Goal: Complete application form: Complete application form

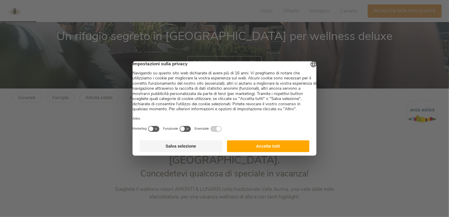
scroll to position [152, 0]
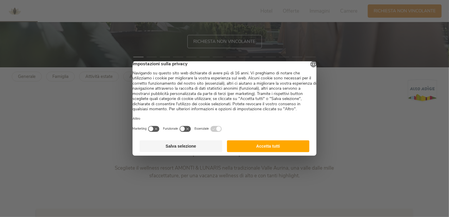
click at [289, 148] on button "Accetta tutti" at bounding box center [268, 147] width 83 height 12
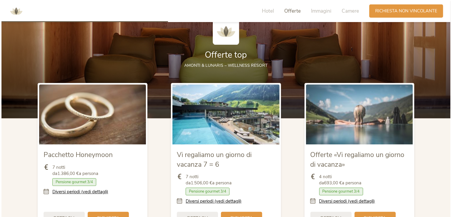
scroll to position [672, 0]
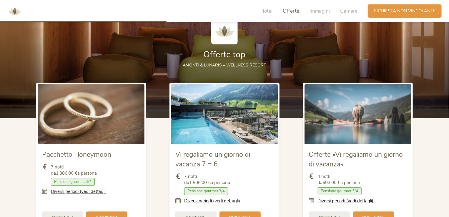
click at [79, 188] on link "Diversi periodi (vedi dettagli)" at bounding box center [79, 191] width 56 height 6
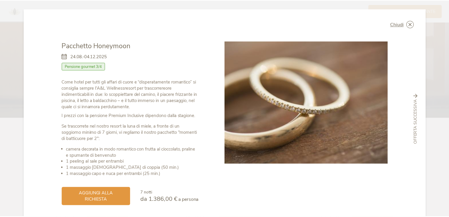
scroll to position [17, 0]
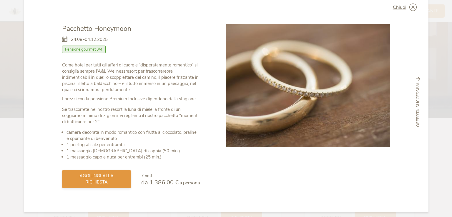
click at [113, 178] on span "aggiungi alla richiesta" at bounding box center [96, 179] width 57 height 12
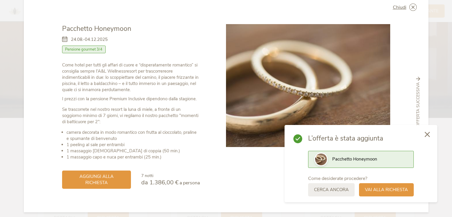
click at [423, 136] on div at bounding box center [427, 134] width 20 height 21
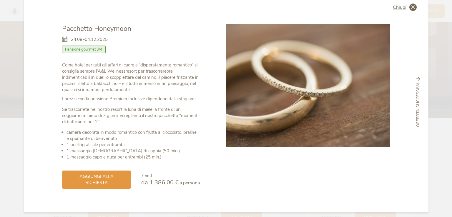
click at [410, 8] on icon at bounding box center [412, 7] width 7 height 7
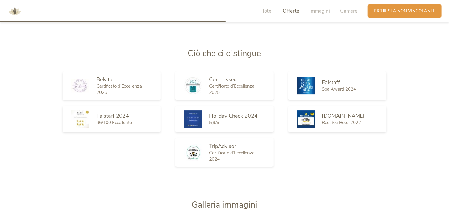
click at [261, 76] on div "Connoisseur" at bounding box center [236, 79] width 55 height 7
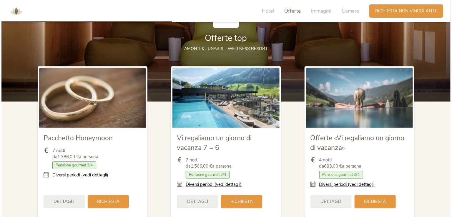
scroll to position [689, 0]
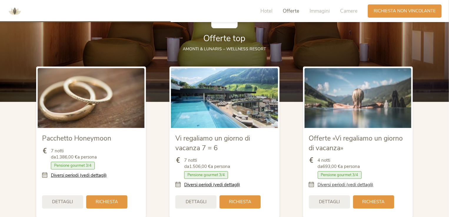
click at [333, 182] on link "Diversi periodi (vedi dettagli)" at bounding box center [346, 185] width 56 height 6
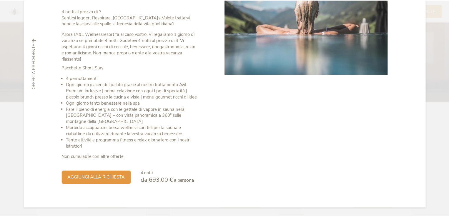
scroll to position [0, 0]
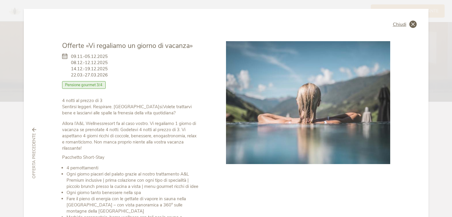
click at [410, 24] on icon at bounding box center [412, 24] width 7 height 7
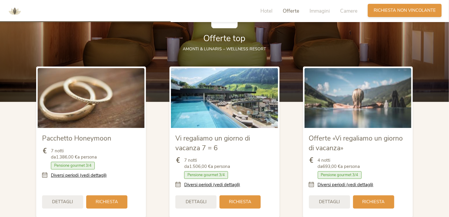
click at [406, 13] on span "Richiesta non vincolante" at bounding box center [404, 10] width 62 height 6
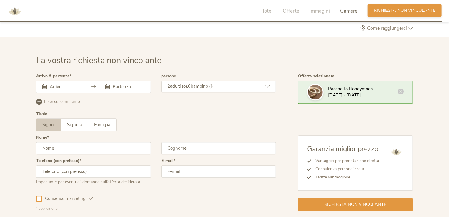
scroll to position [1784, 0]
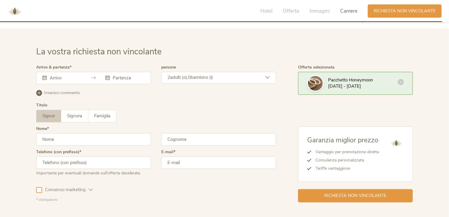
click at [398, 79] on icon at bounding box center [400, 82] width 6 height 6
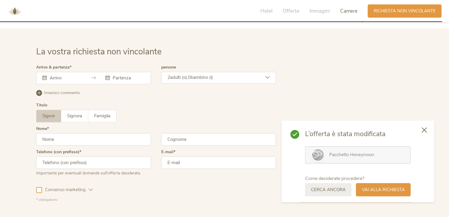
click at [423, 134] on div at bounding box center [424, 130] width 20 height 21
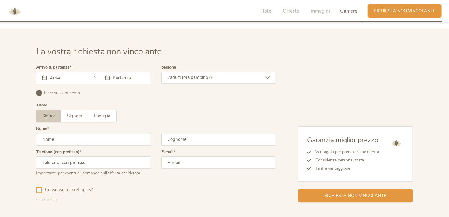
click at [90, 72] on div at bounding box center [93, 78] width 115 height 12
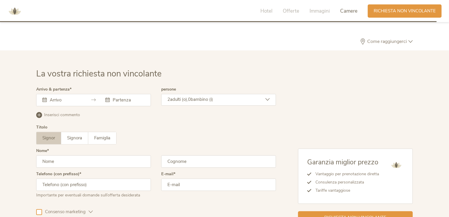
scroll to position [1763, 0]
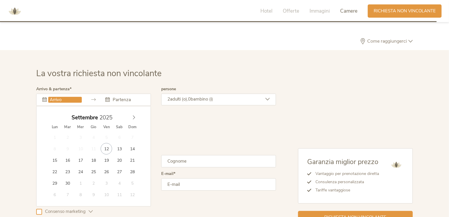
click at [64, 97] on input "text" at bounding box center [65, 100] width 34 height 6
click at [135, 115] on icon at bounding box center [134, 117] width 4 height 4
type input "2026"
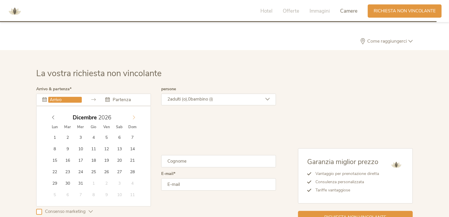
click at [135, 115] on icon at bounding box center [134, 117] width 4 height 4
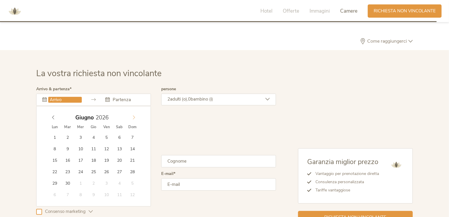
click at [135, 115] on icon at bounding box center [134, 117] width 4 height 4
type input "07.06.2026"
type input "2026"
type input "14.06.2026"
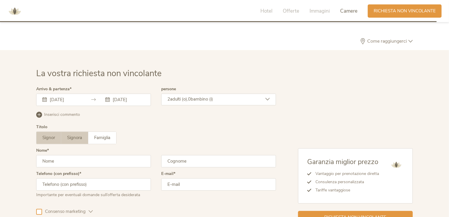
click at [74, 135] on span "Signora" at bounding box center [74, 138] width 15 height 6
click at [71, 155] on input "text" at bounding box center [93, 161] width 115 height 12
type input "Rachele"
click at [180, 155] on input "text" at bounding box center [218, 161] width 115 height 12
type input "Canavesi"
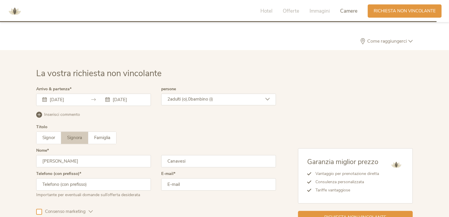
click at [123, 178] on input "text" at bounding box center [93, 184] width 115 height 12
type input "+393930061395"
click at [195, 178] on input "email" at bounding box center [218, 184] width 115 height 12
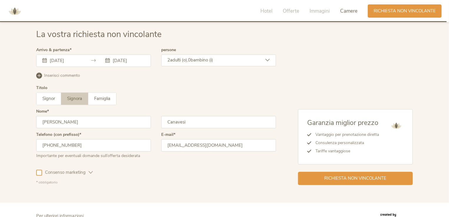
scroll to position [1803, 0]
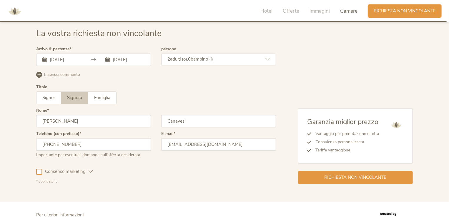
type input "rachele24078@gmail.com"
click at [92, 169] on icon at bounding box center [90, 171] width 4 height 4
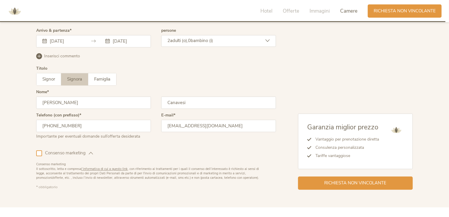
scroll to position [1821, 0]
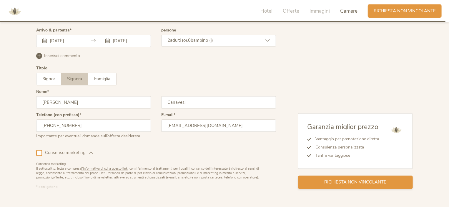
click at [368, 179] on span "Richiesta non vincolante" at bounding box center [355, 182] width 62 height 6
